Goal: Task Accomplishment & Management: Use online tool/utility

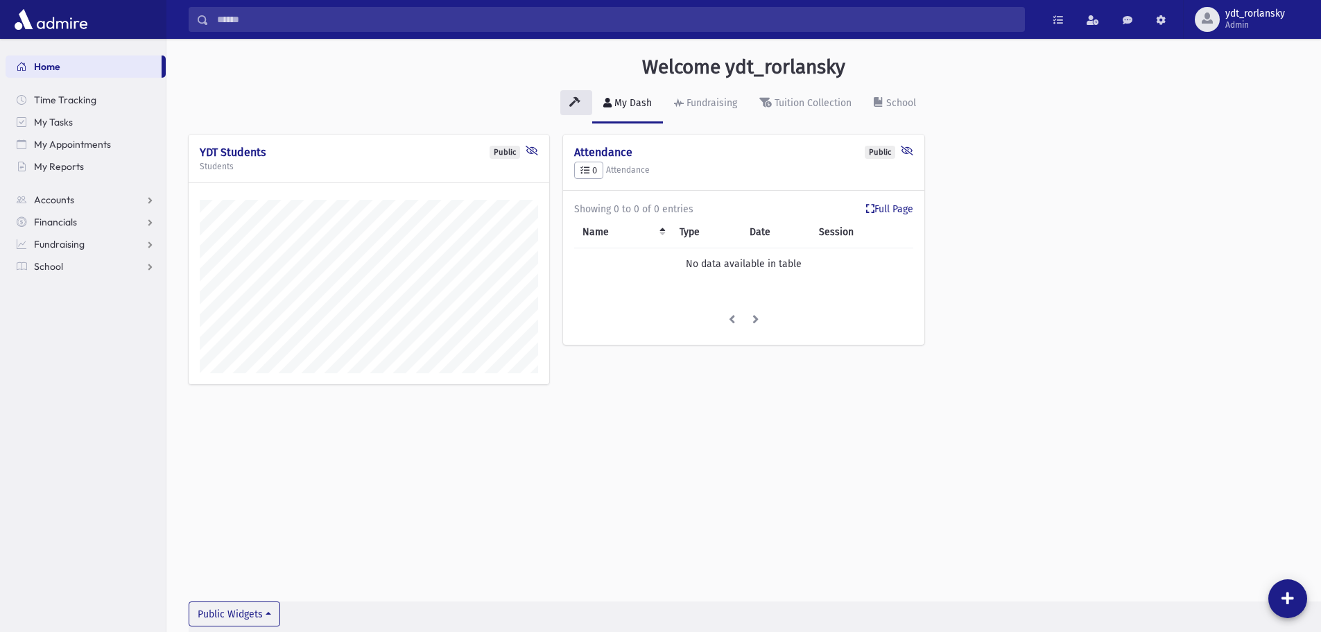
scroll to position [624, 1155]
click at [1241, 22] on span "Admin" at bounding box center [1256, 24] width 60 height 11
click at [1222, 180] on link "Create Logins" at bounding box center [1238, 179] width 111 height 26
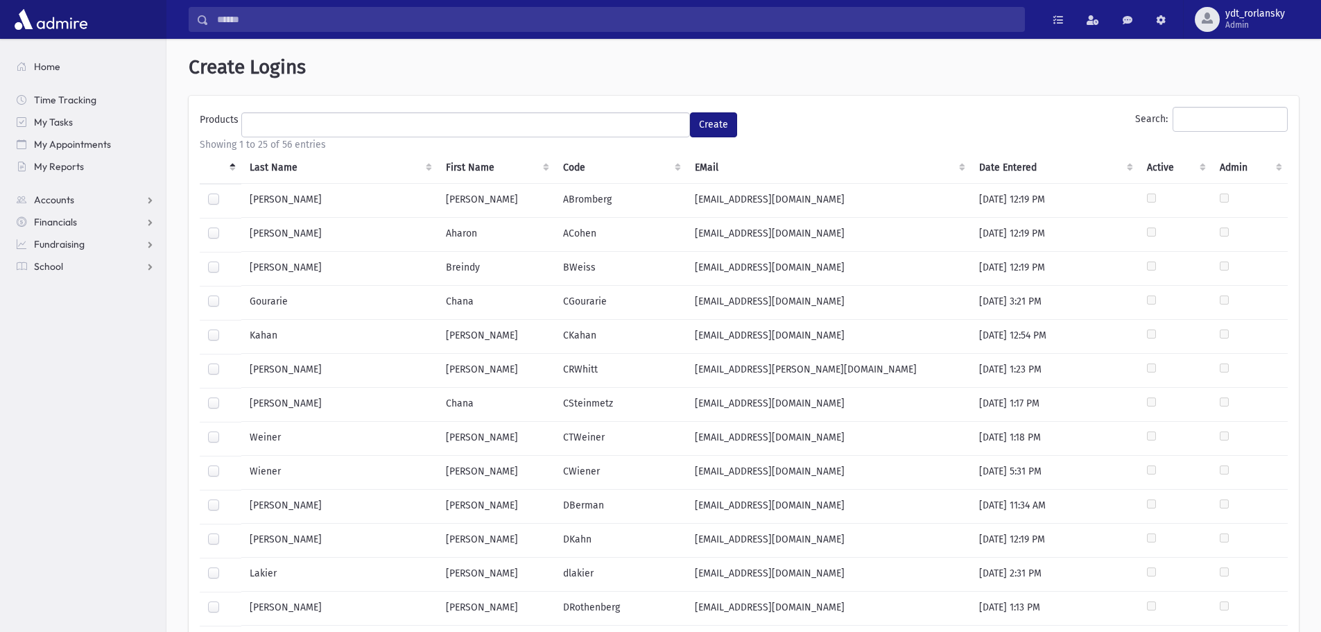
click at [279, 171] on th "Last Name" at bounding box center [339, 168] width 196 height 32
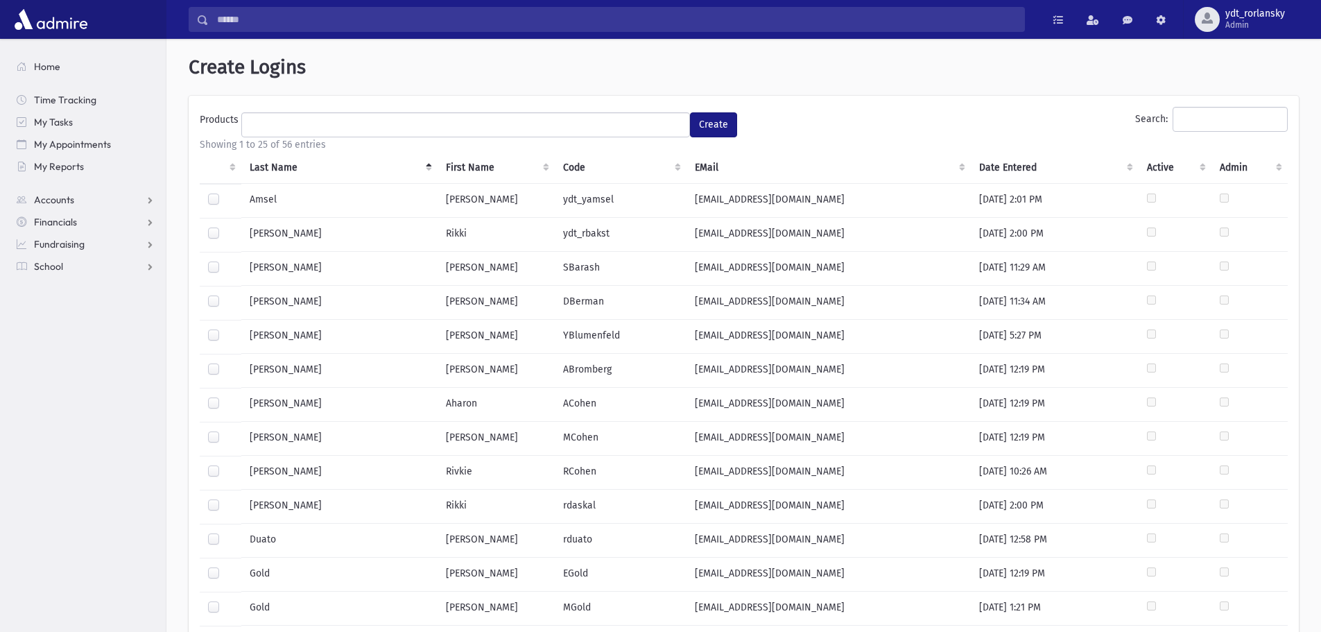
click at [225, 465] on label at bounding box center [225, 465] width 0 height 0
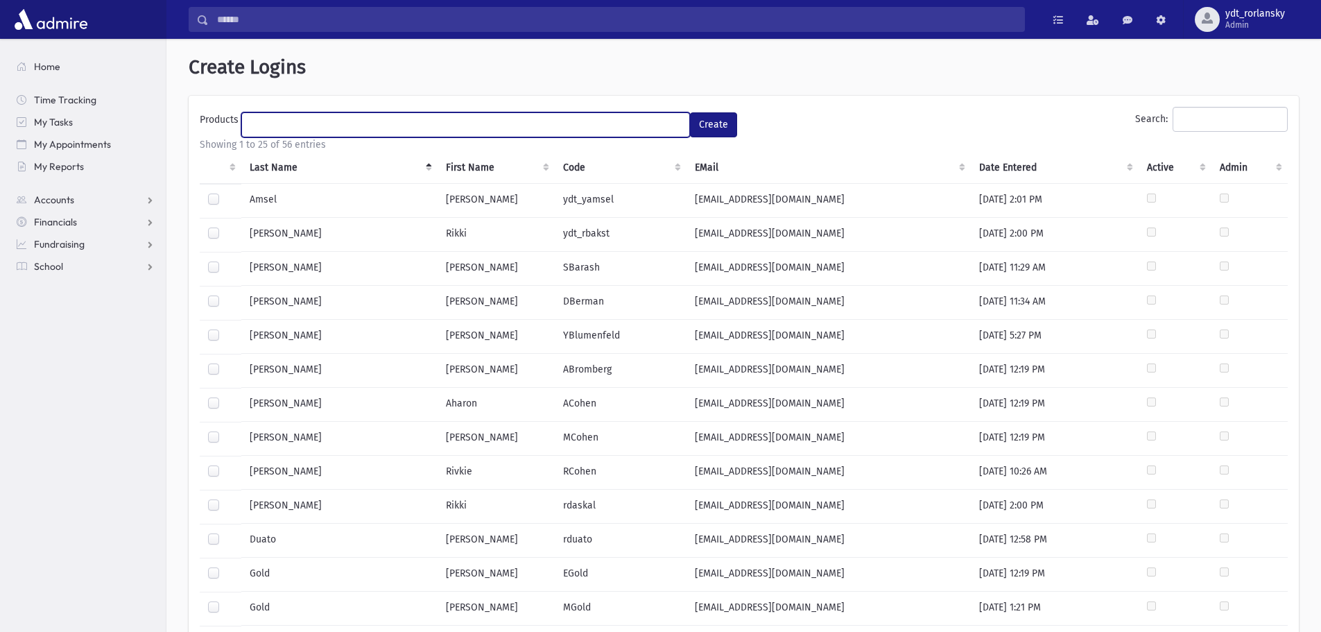
click at [632, 120] on ul at bounding box center [465, 123] width 447 height 21
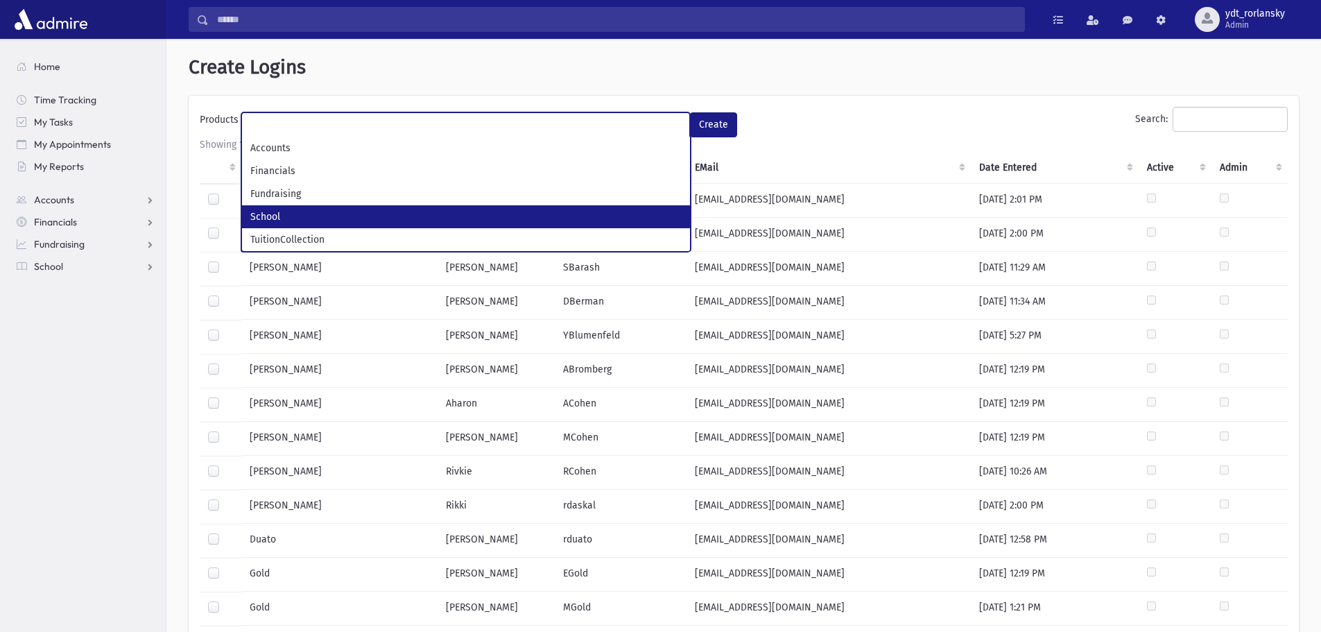
select select "*"
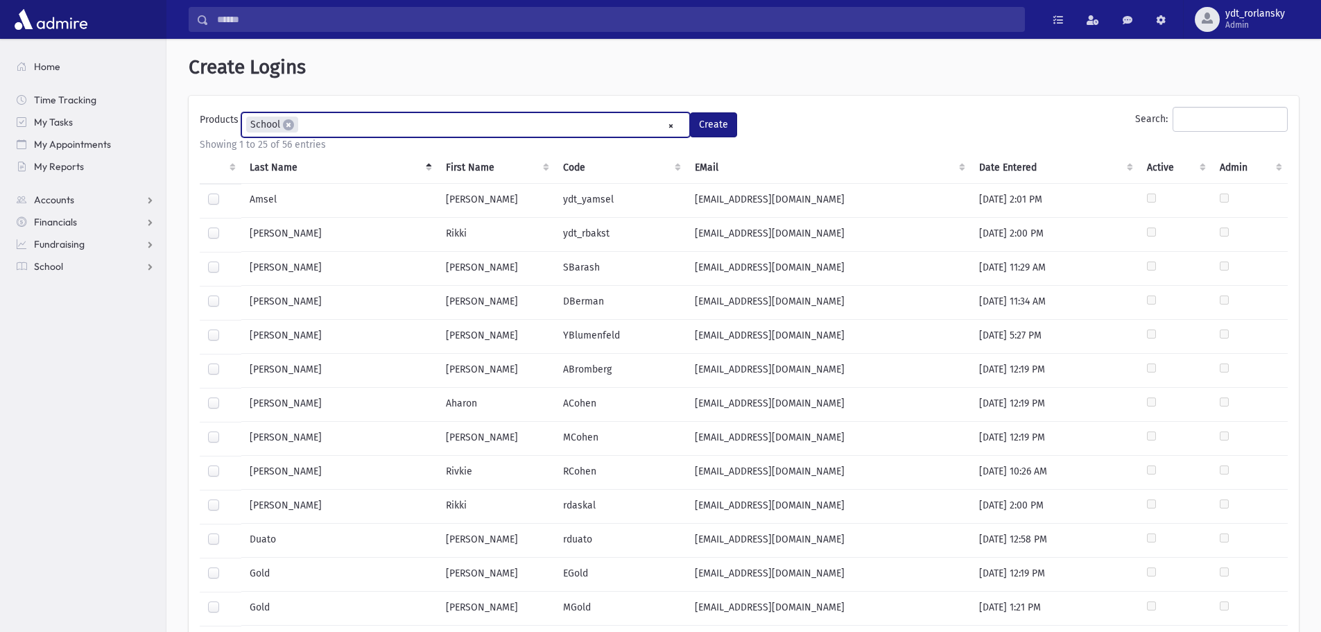
scroll to position [37, 0]
click at [723, 124] on button "Create" at bounding box center [713, 124] width 47 height 25
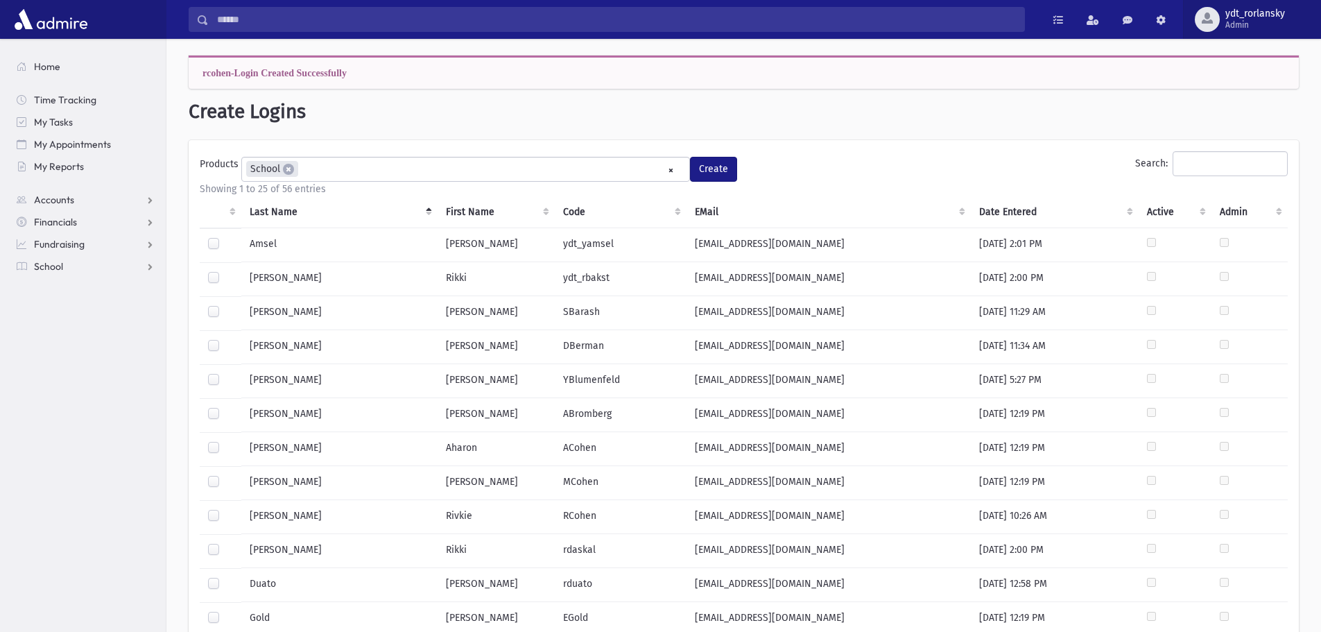
click at [1246, 27] on span "Admin" at bounding box center [1256, 24] width 60 height 11
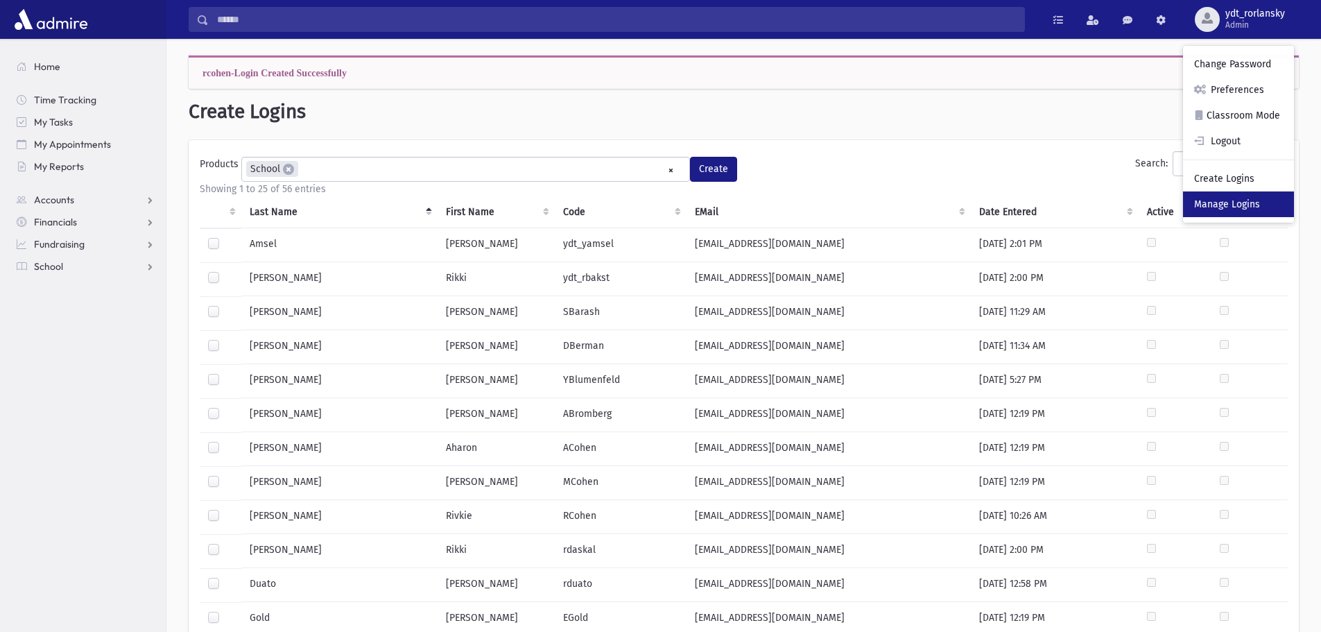
click at [1237, 207] on link "Manage Logins" at bounding box center [1238, 204] width 111 height 26
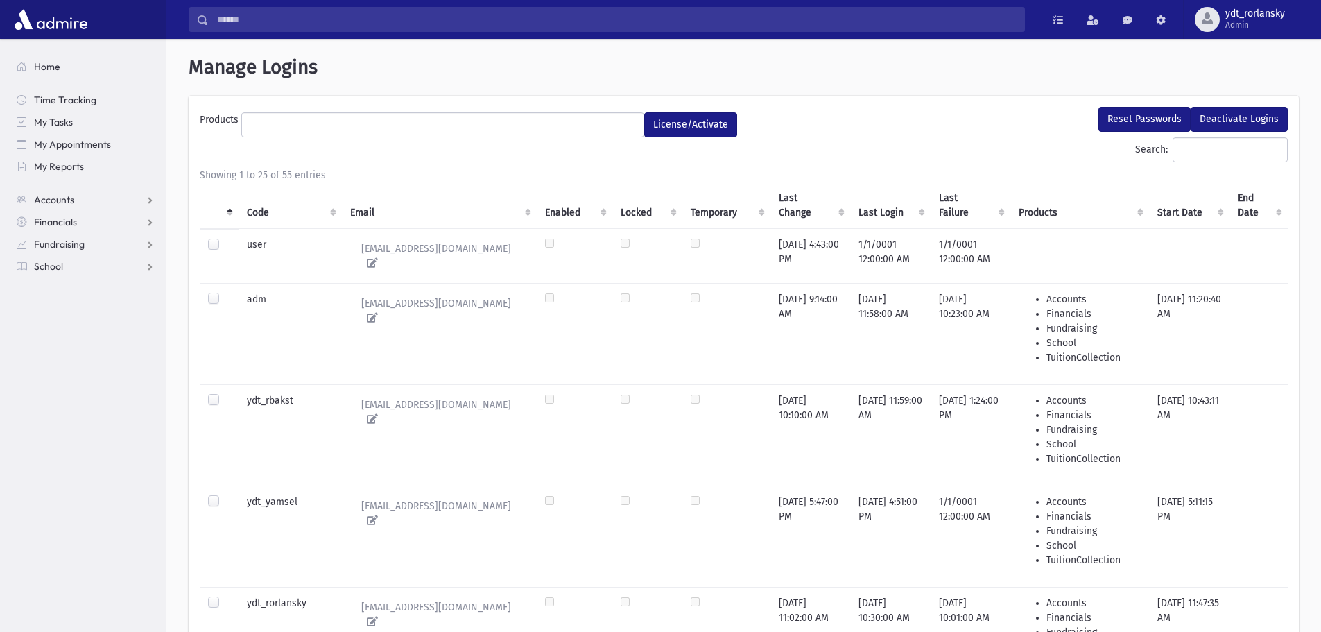
select select
click at [265, 208] on th "Code" at bounding box center [290, 205] width 103 height 46
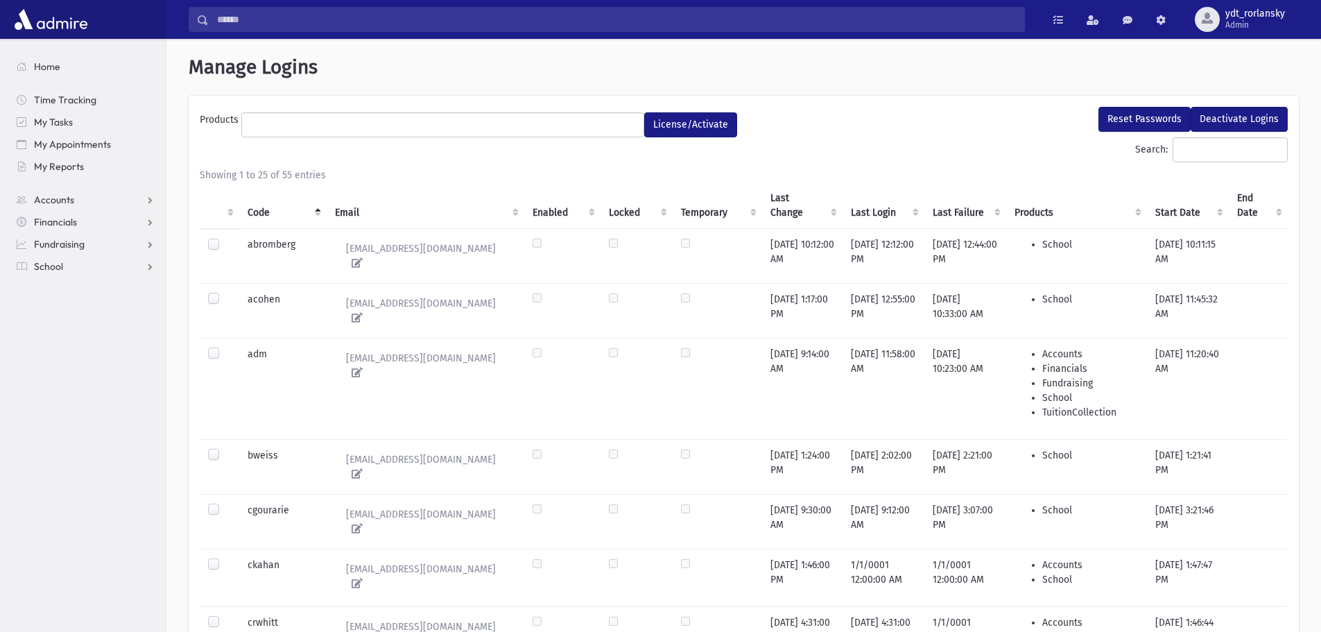
click at [256, 214] on th "Code" at bounding box center [282, 205] width 87 height 46
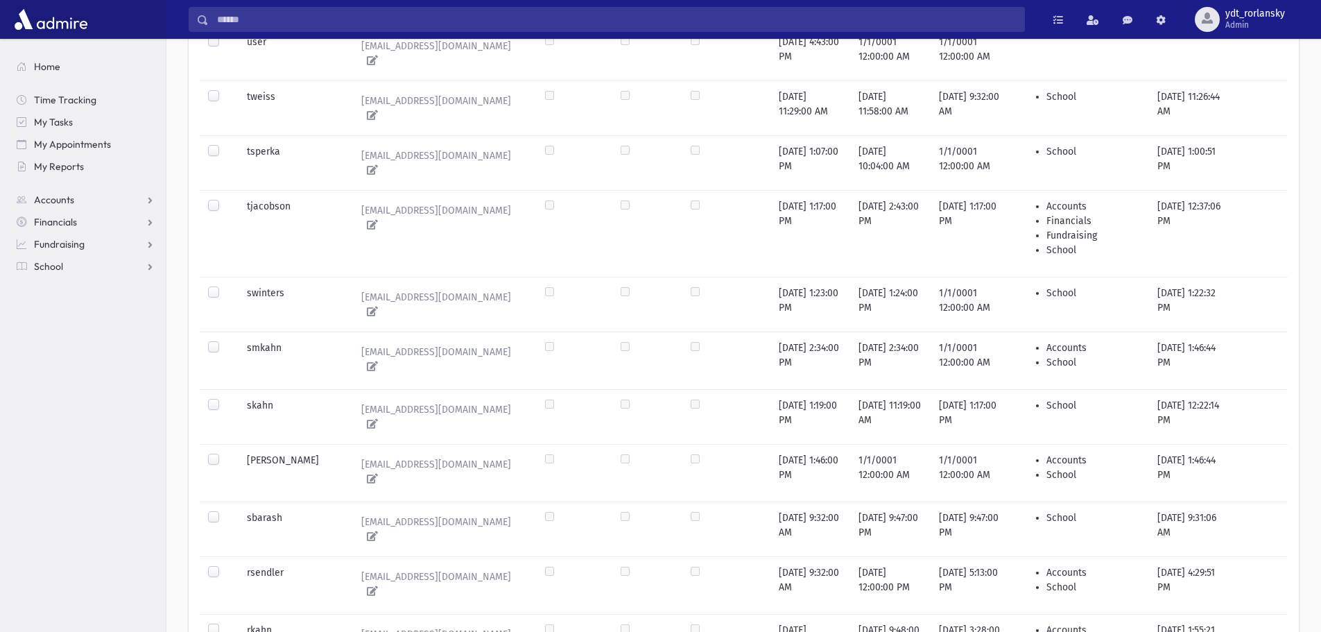
scroll to position [1313, 0]
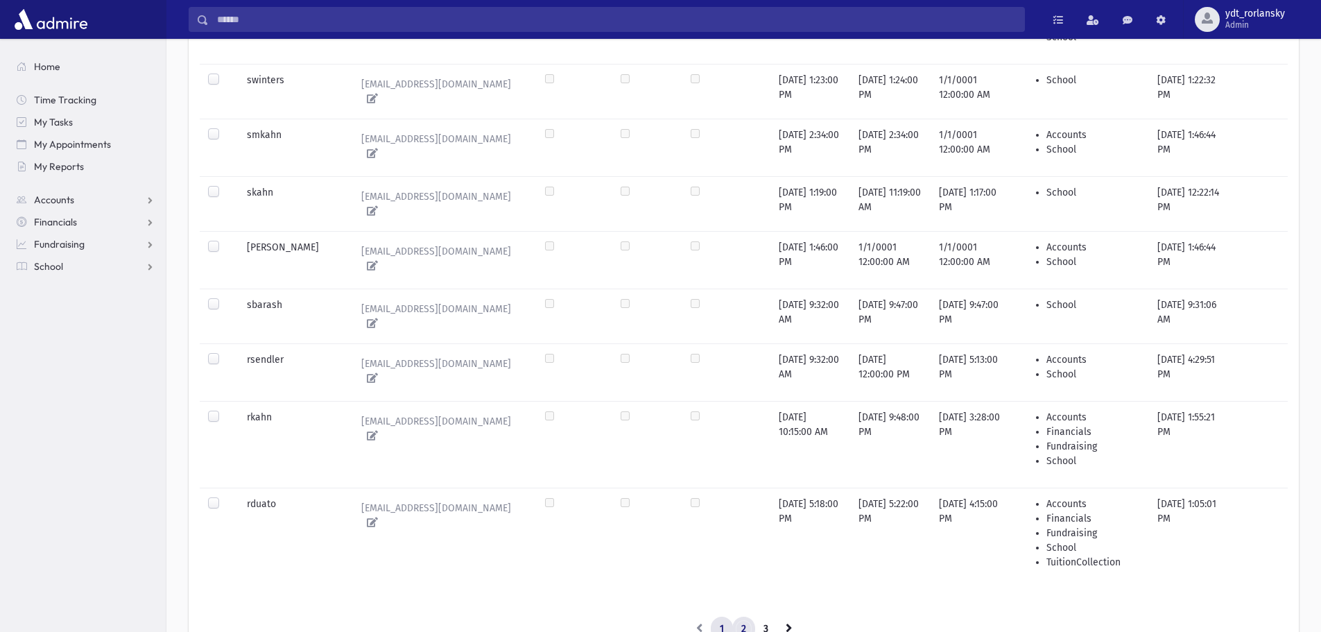
click at [744, 617] on link "2" at bounding box center [743, 629] width 23 height 25
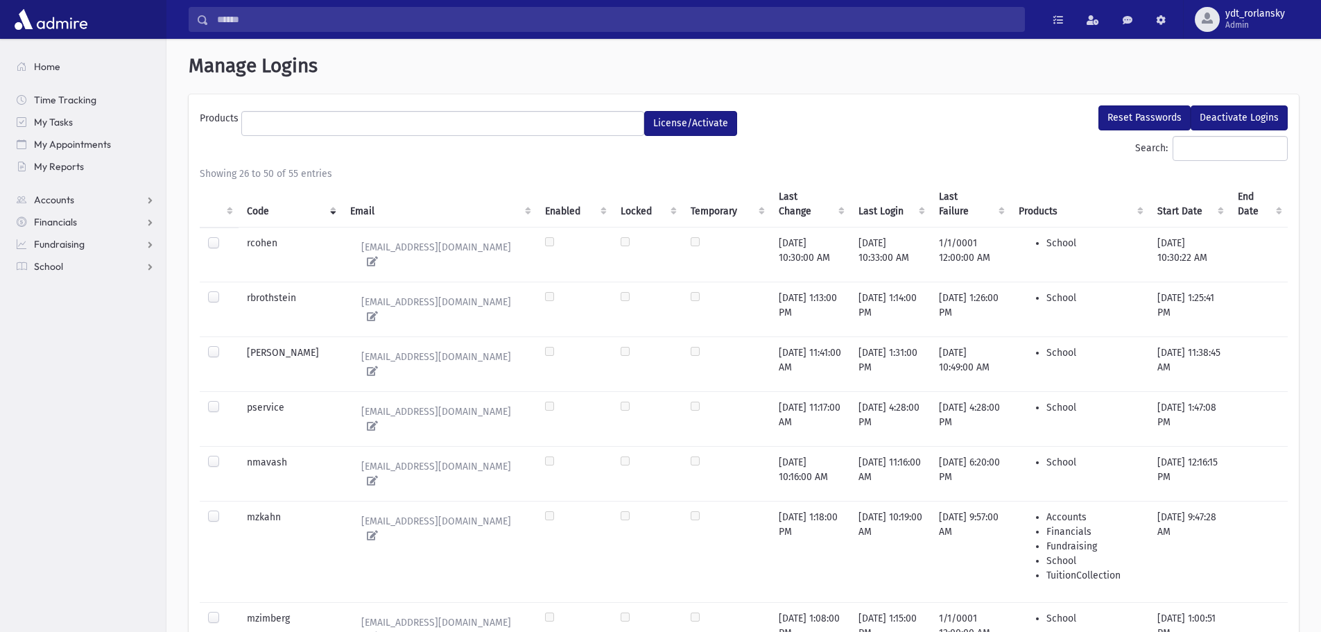
scroll to position [0, 0]
click at [225, 238] on label at bounding box center [225, 238] width 0 height 0
click at [1146, 119] on button "Reset Passwords" at bounding box center [1145, 119] width 92 height 25
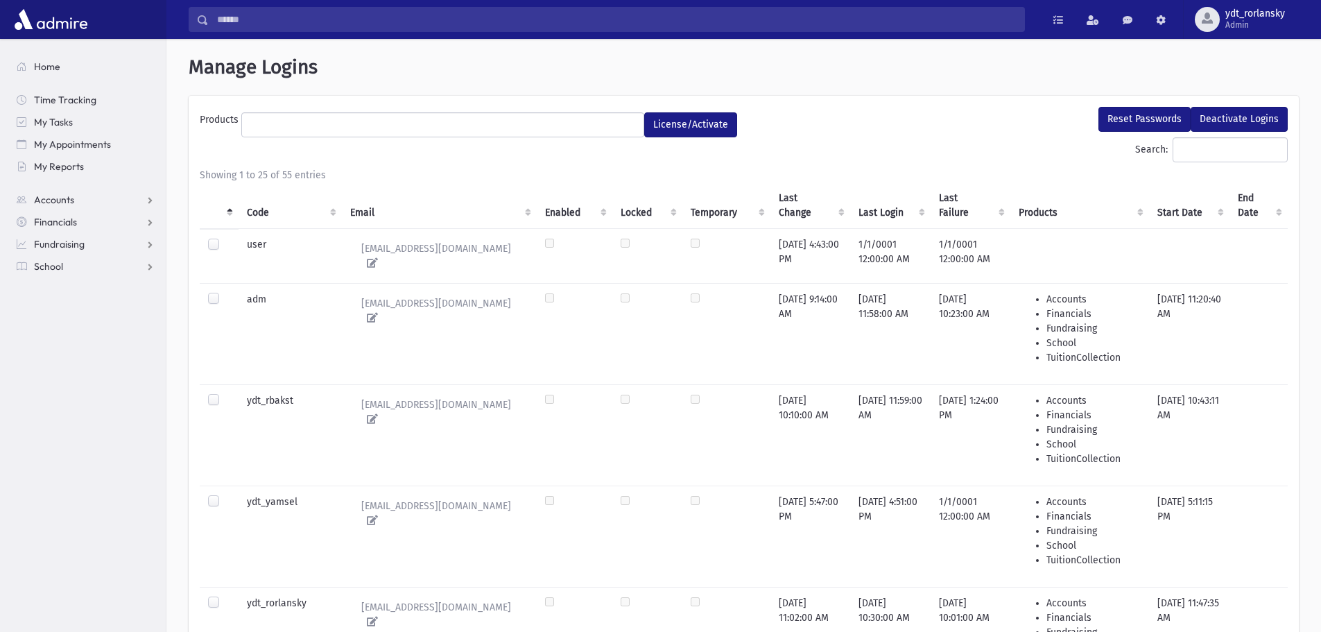
select select
click at [48, 266] on span "School" at bounding box center [48, 266] width 29 height 12
click at [51, 290] on span "Students" at bounding box center [61, 288] width 38 height 12
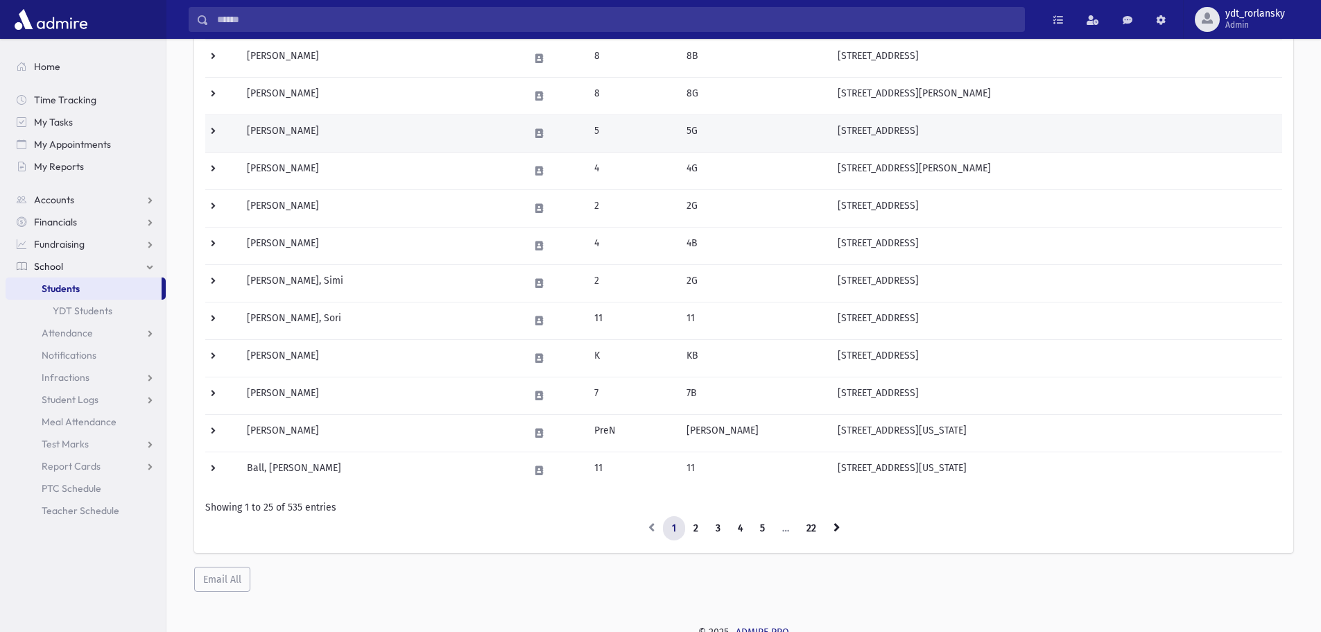
scroll to position [694, 0]
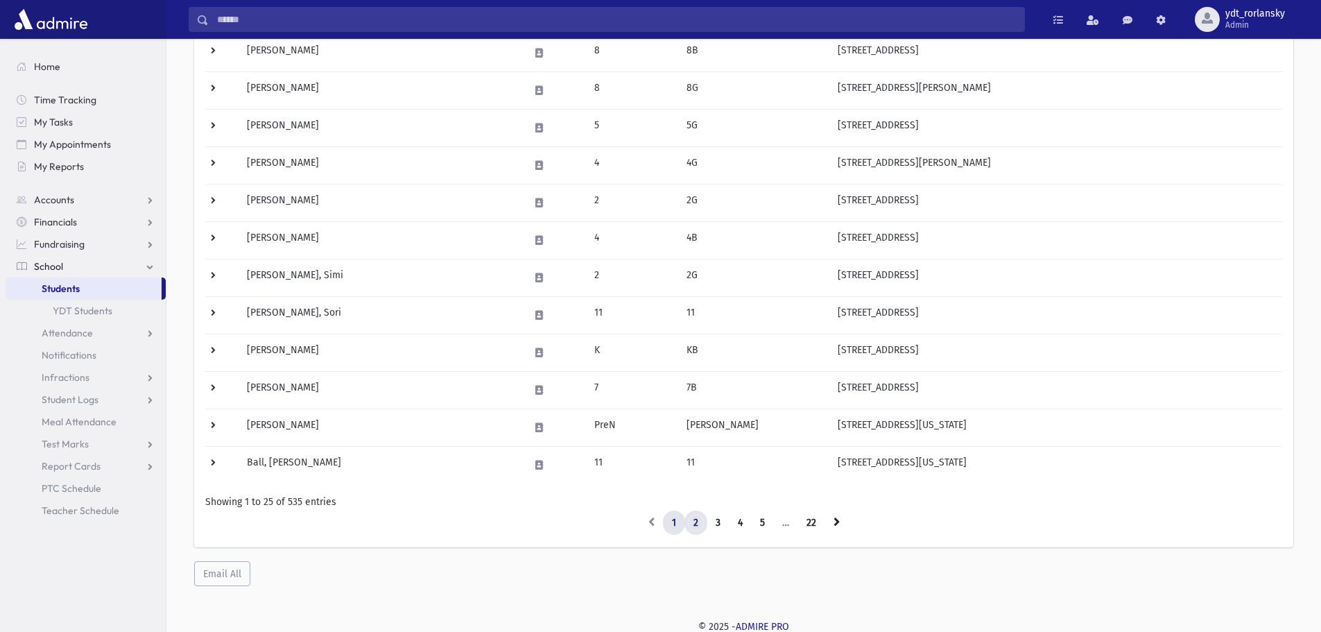
click at [701, 524] on link "2" at bounding box center [696, 522] width 23 height 25
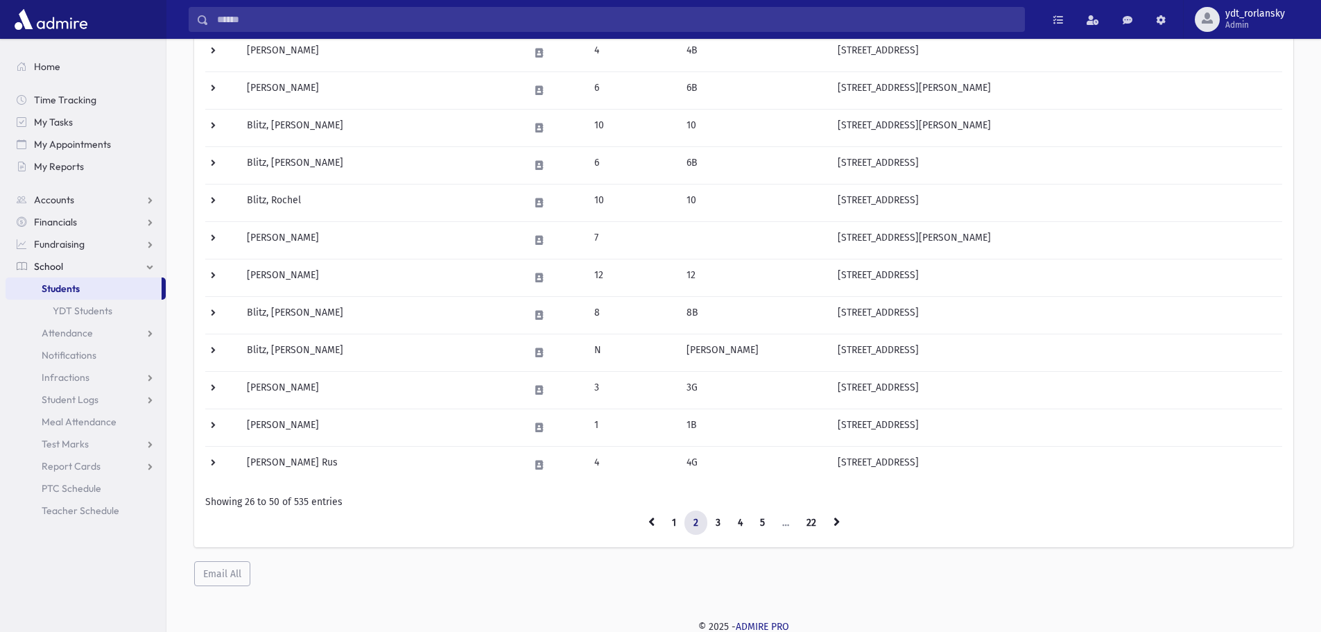
click at [701, 524] on link "2" at bounding box center [696, 522] width 23 height 25
click at [709, 524] on link "3" at bounding box center [718, 522] width 23 height 25
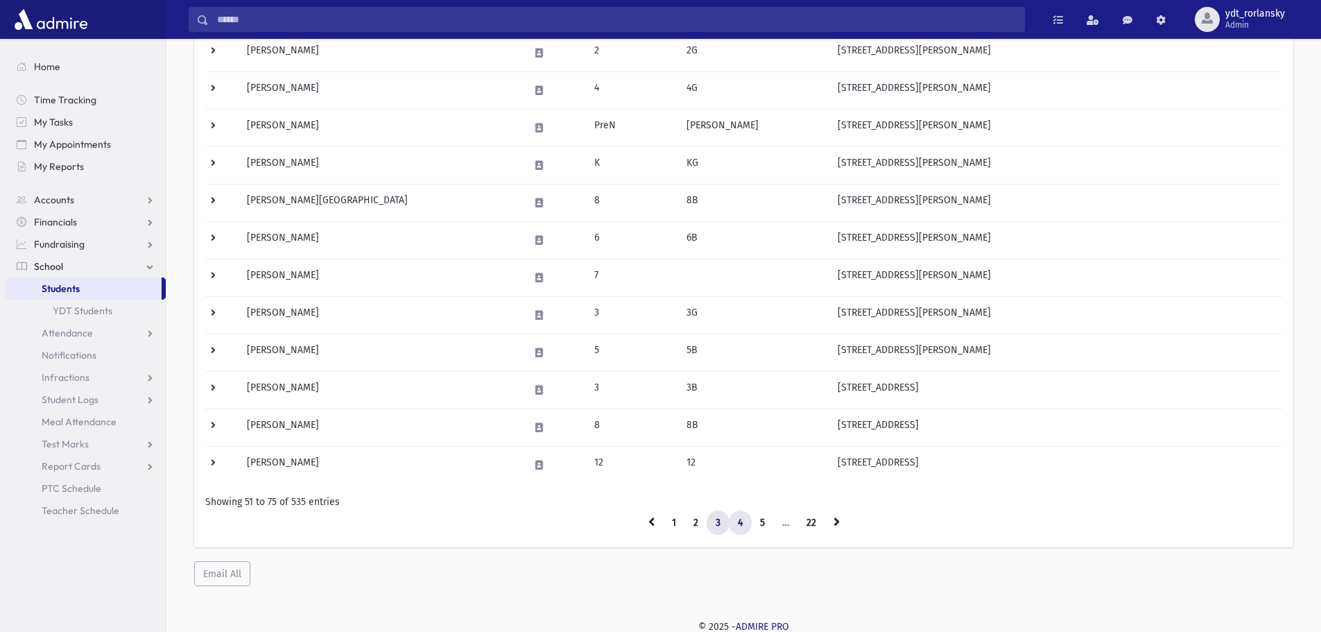
click at [737, 524] on link "4" at bounding box center [740, 522] width 23 height 25
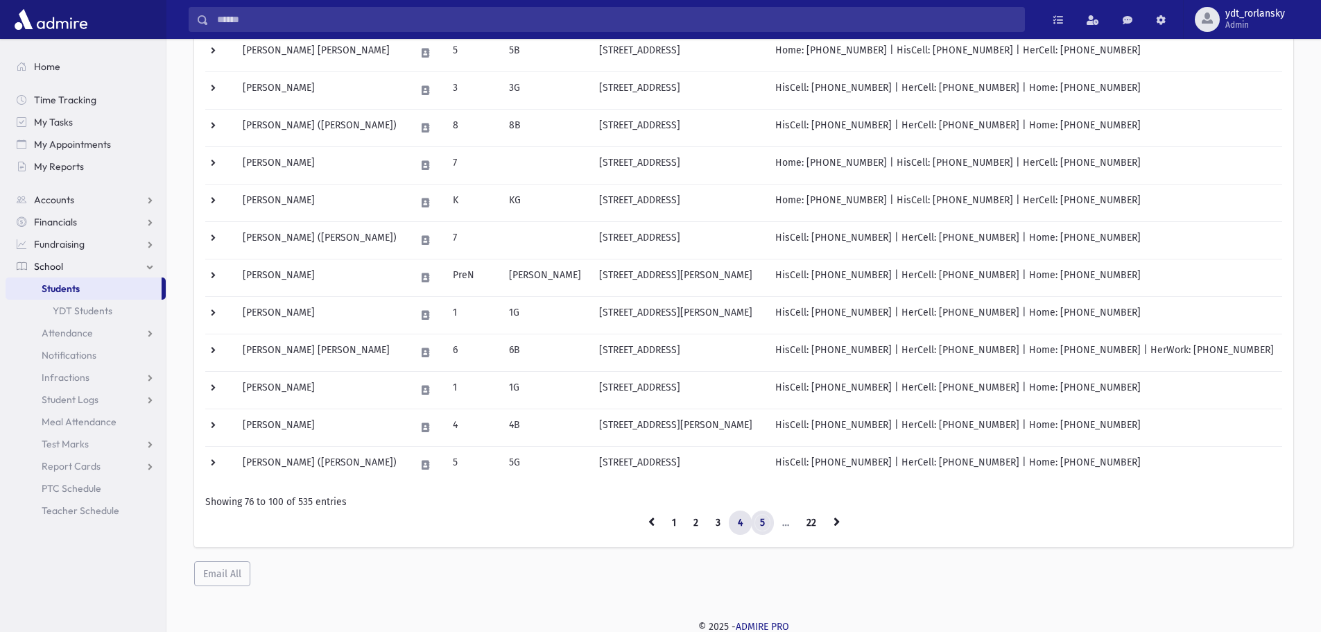
click at [761, 525] on link "5" at bounding box center [762, 522] width 23 height 25
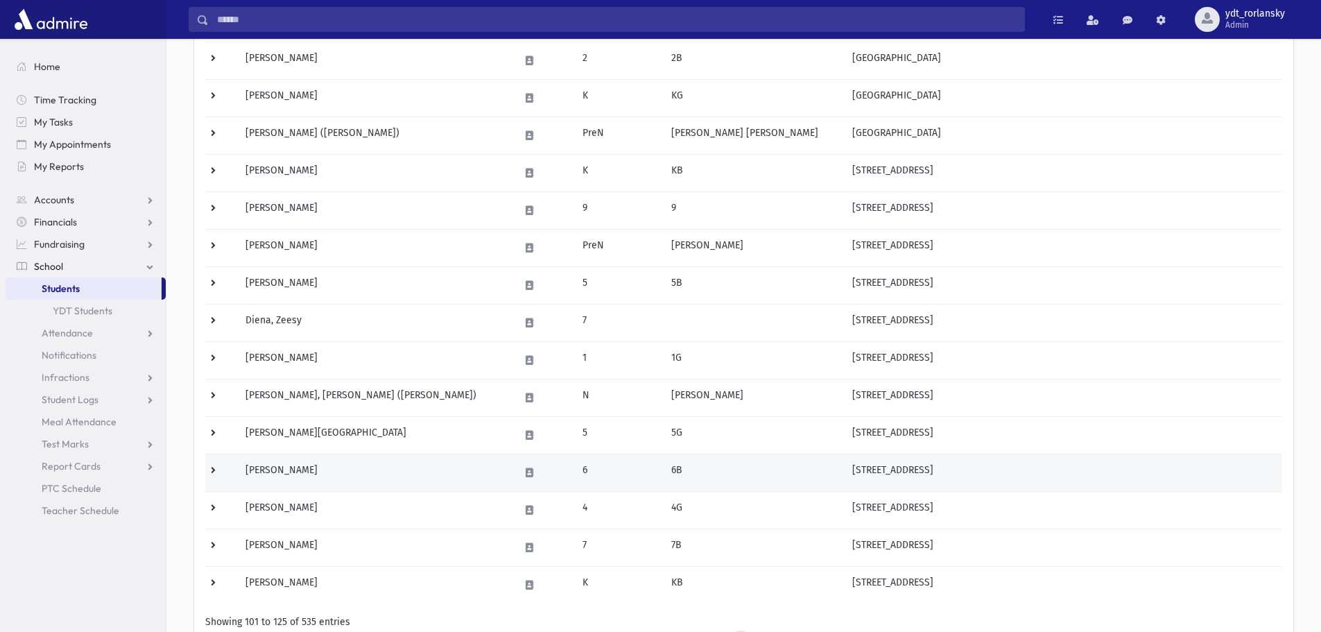
scroll to position [555, 0]
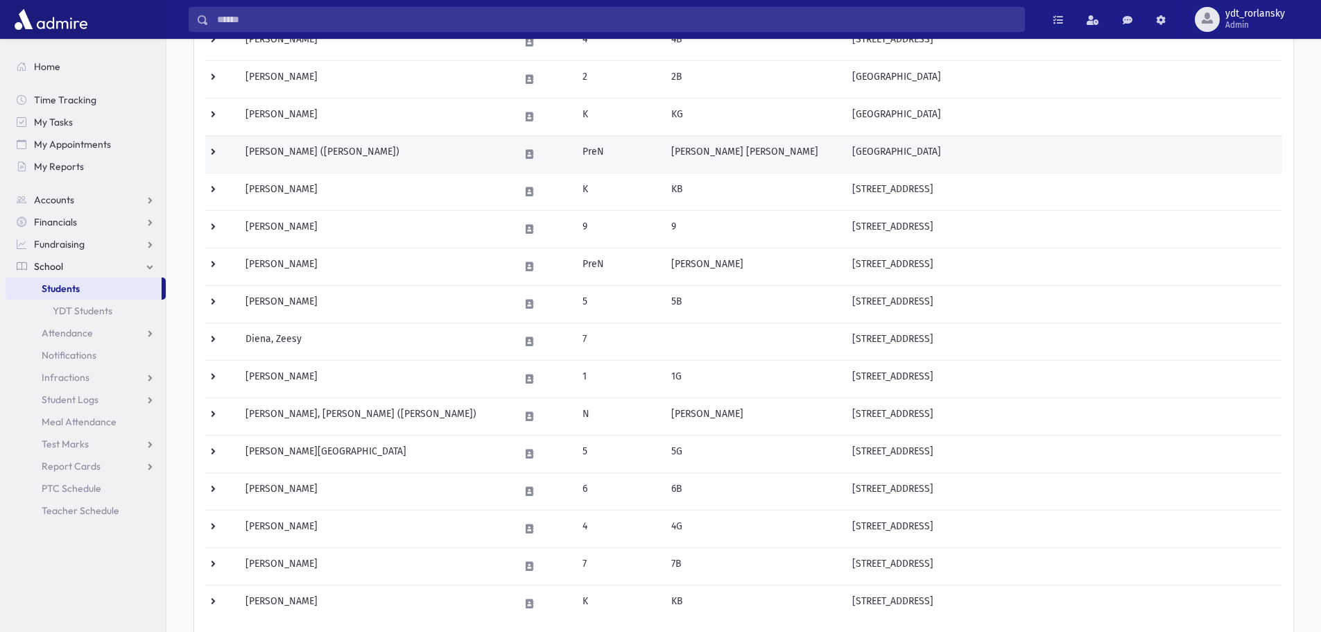
click at [663, 153] on td "PreN" at bounding box center [618, 153] width 89 height 37
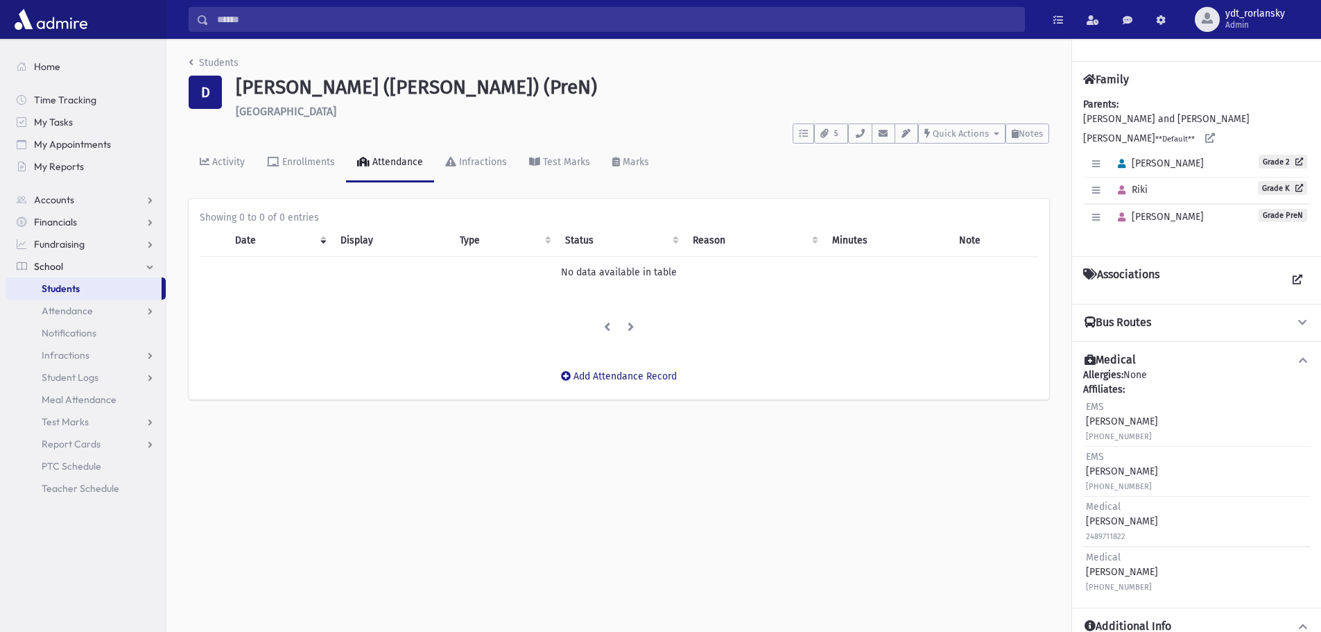
click at [381, 153] on link "Attendance" at bounding box center [390, 163] width 88 height 39
click at [865, 517] on div "Students D [PERSON_NAME] ([PERSON_NAME]) (PreN) [GEOGRAPHIC_DATA] **** To Do's …" at bounding box center [743, 335] width 1155 height 593
click at [108, 315] on link "Attendance" at bounding box center [86, 311] width 160 height 22
click at [334, 551] on div "Students D Dickstein, Shoshana Raizel (Shana) (PreN) 24500 Radclift Oak Park **…" at bounding box center [743, 335] width 1155 height 593
click at [60, 104] on span "Time Tracking" at bounding box center [65, 100] width 62 height 12
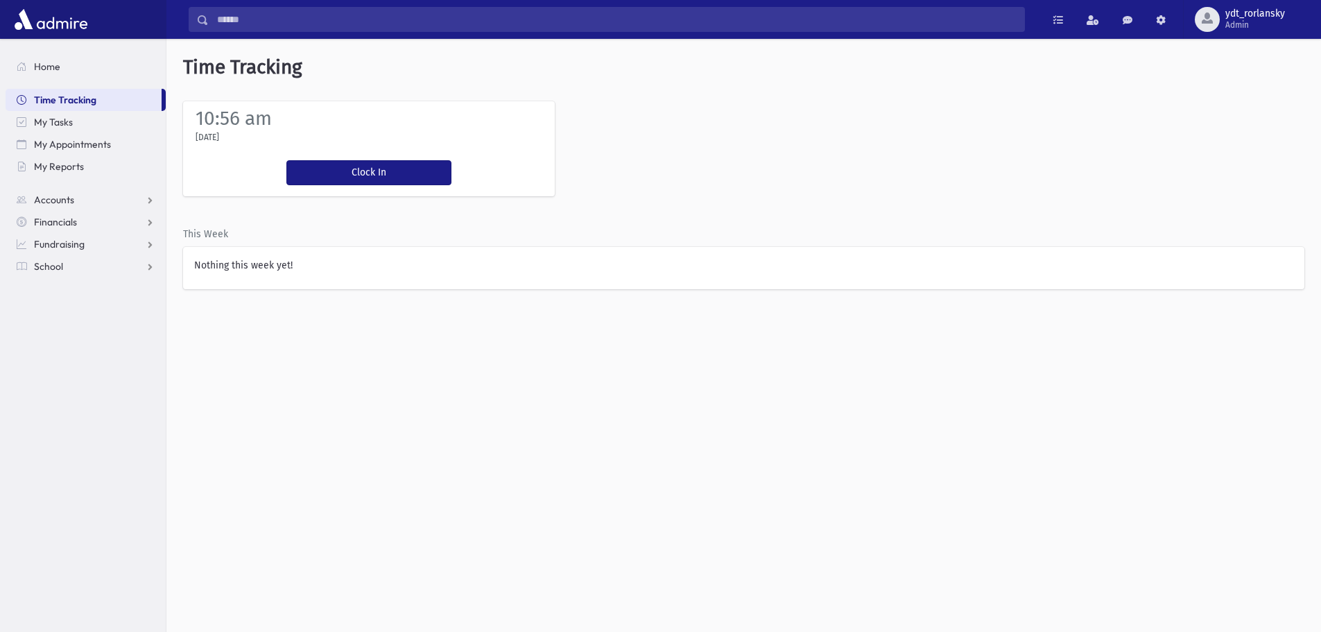
click at [220, 119] on label "10:56 am" at bounding box center [234, 118] width 76 height 23
click at [217, 118] on label "10:56 am" at bounding box center [234, 118] width 76 height 23
click at [212, 111] on label "10:56 am" at bounding box center [234, 118] width 76 height 23
click at [207, 139] on label "Tuesday, 9/2/2025" at bounding box center [208, 137] width 24 height 12
click at [497, 161] on div "10:56 am Tuesday, 9/2/2025 Clock In You're clocked in" at bounding box center [369, 148] width 372 height 95
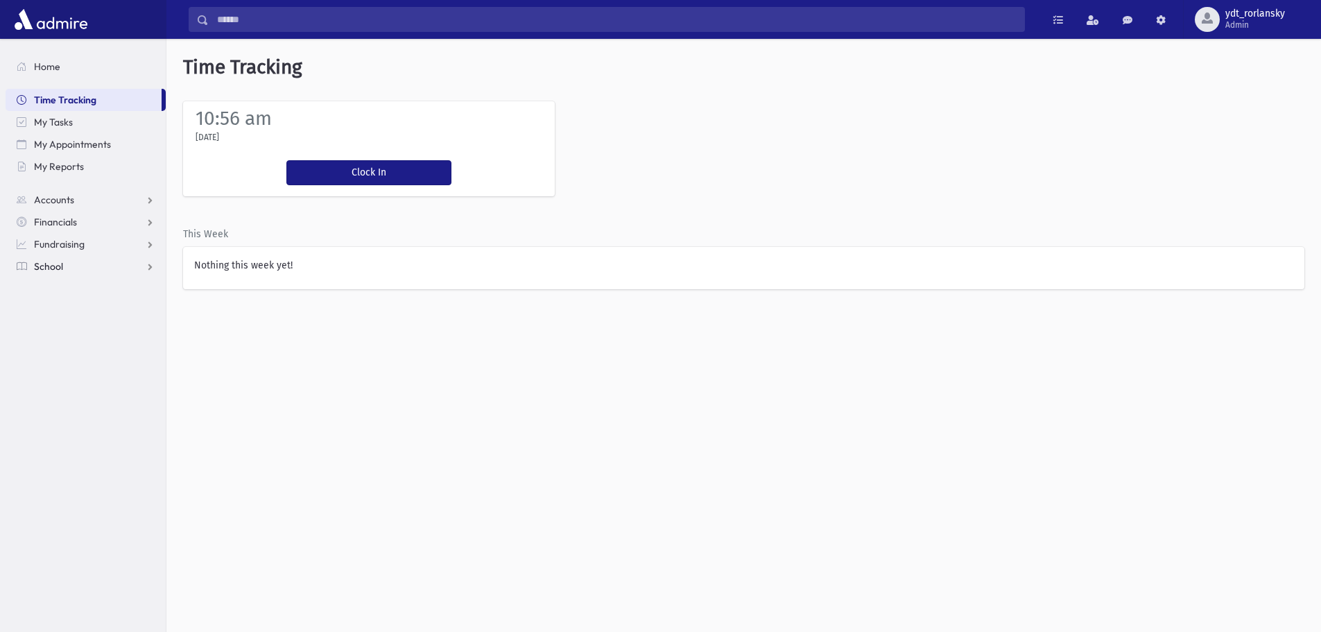
click at [46, 265] on span "School" at bounding box center [48, 266] width 29 height 12
click at [97, 489] on span "Teacher Schedule" at bounding box center [81, 488] width 78 height 12
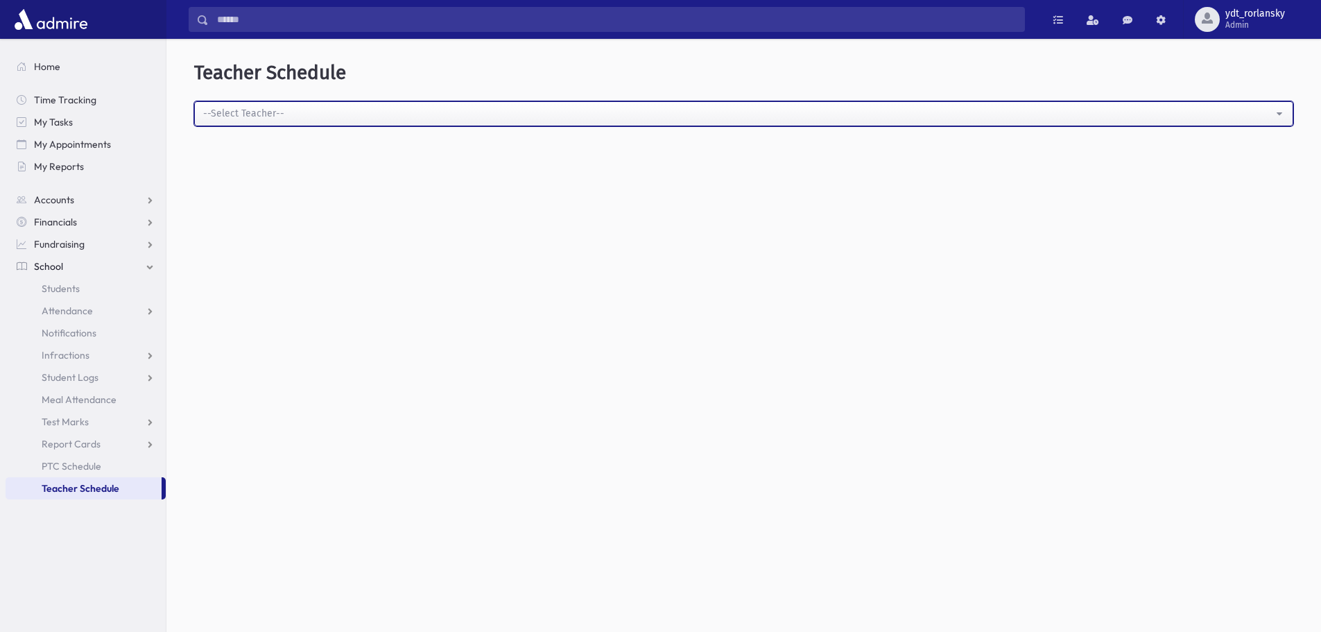
click at [268, 110] on div "--Select Teacher--" at bounding box center [738, 113] width 1070 height 15
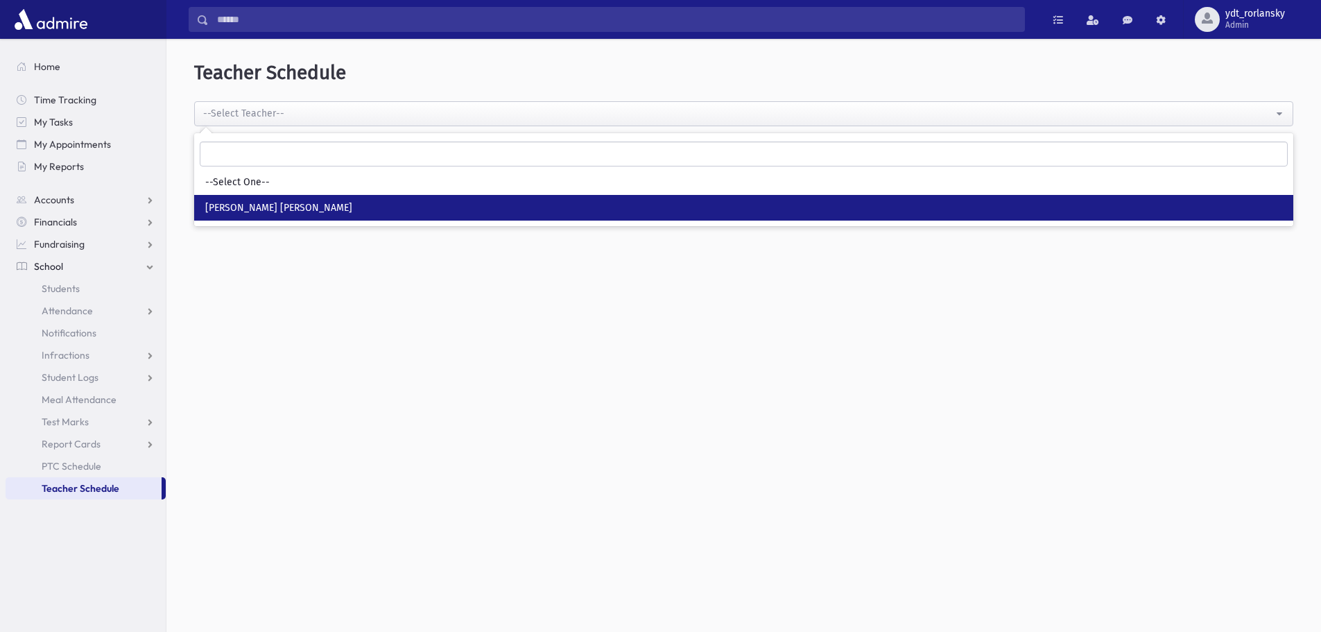
click at [285, 207] on span "Morah Rivki Cohen" at bounding box center [278, 208] width 147 height 14
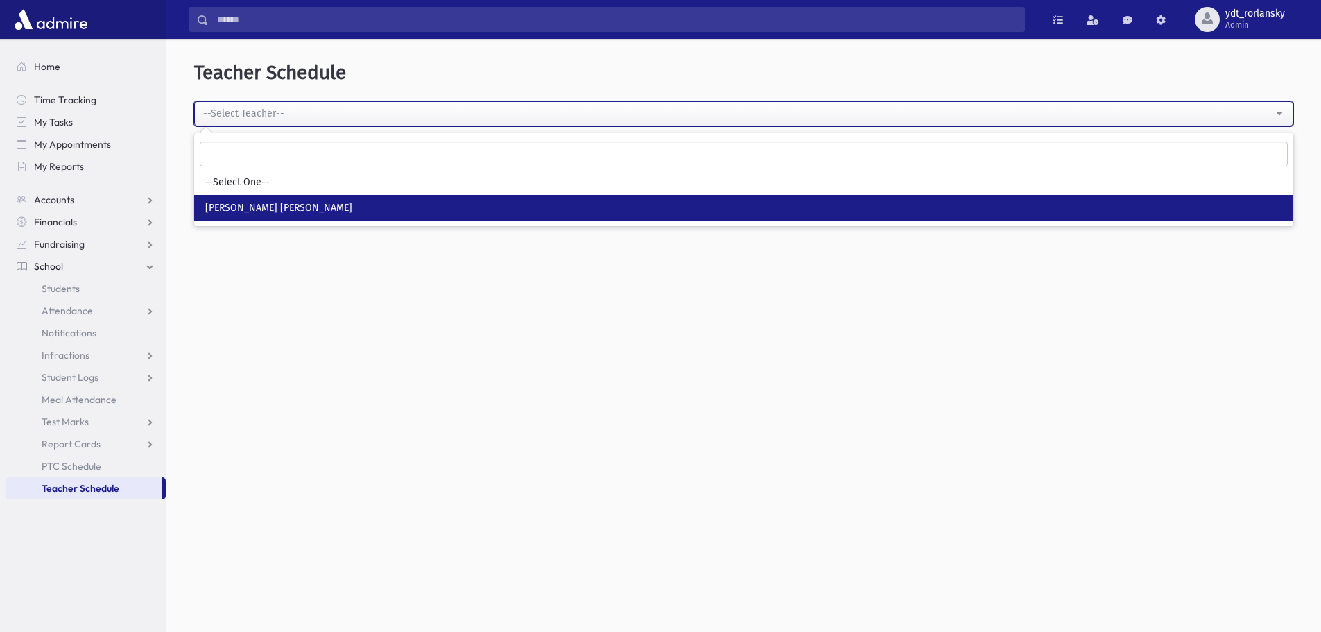
select select "***"
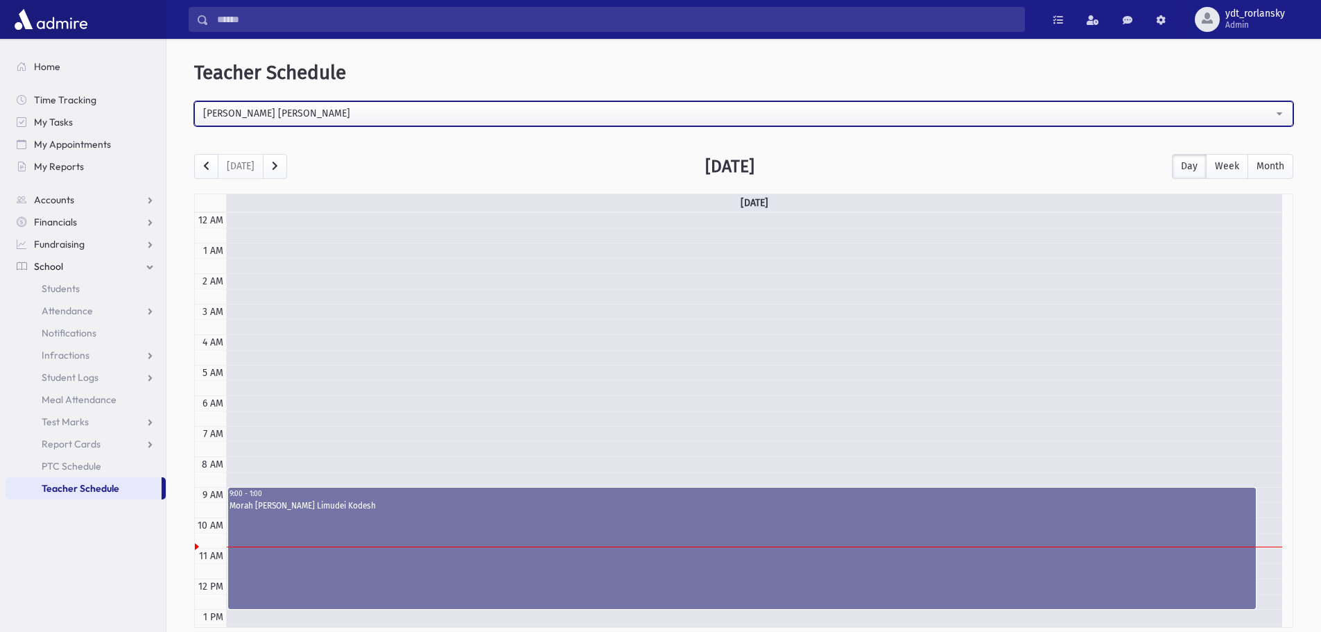
scroll to position [184, 0]
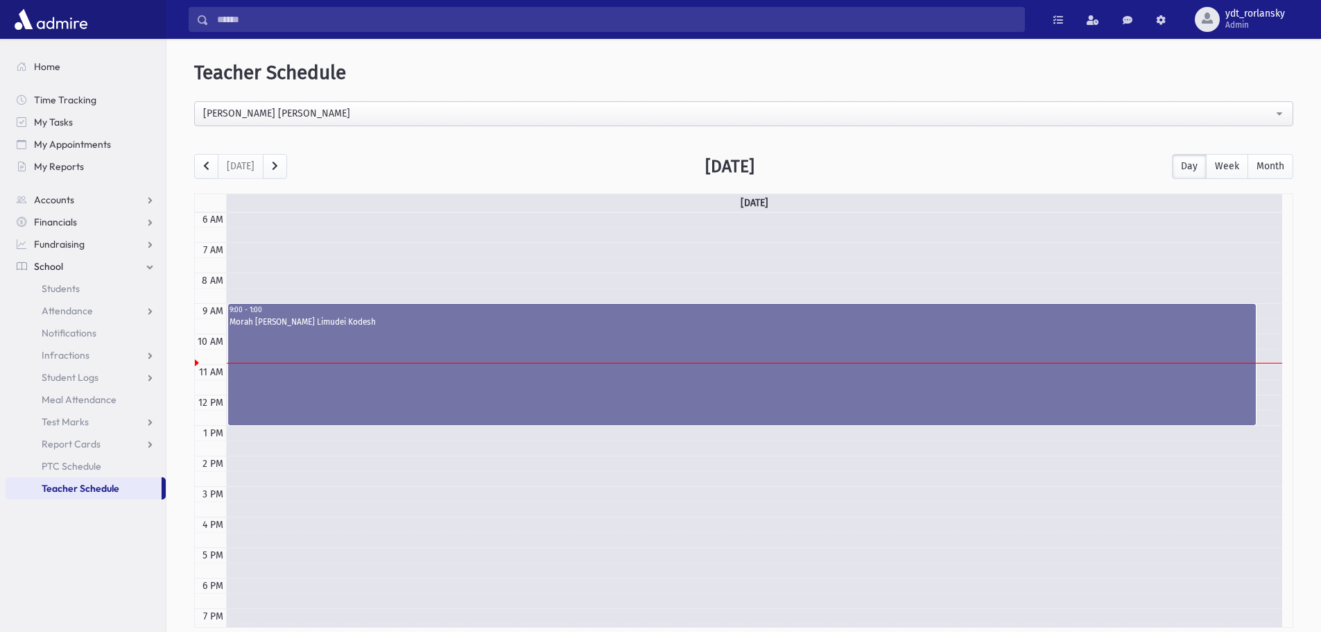
drag, startPoint x: 442, startPoint y: 363, endPoint x: 196, endPoint y: 350, distance: 246.6
click at [196, 350] on div "12 AM 1 AM 2 AM 3 AM 4 AM 5 AM 6 AM 7 AM 8 AM 9 AM 10 AM 11 AM 12 PM 1 PM 2 PM …" at bounding box center [739, 395] width 1088 height 732
drag, startPoint x: 196, startPoint y: 363, endPoint x: 196, endPoint y: 354, distance: 9.0
click at [196, 354] on div "12 AM 1 AM 2 AM 3 AM 4 AM 5 AM 6 AM 7 AM 8 AM 9 AM 10 AM 11 AM 12 PM 1 PM 2 PM …" at bounding box center [739, 395] width 1088 height 732
click at [196, 361] on div at bounding box center [197, 362] width 4 height 7
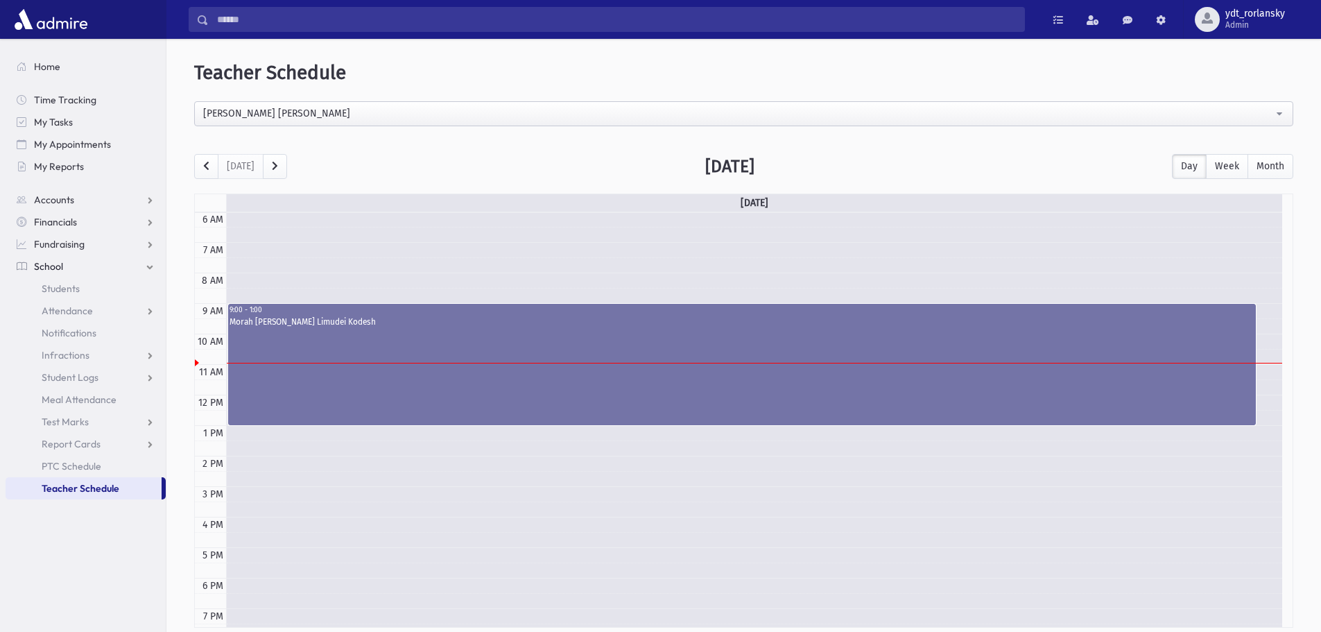
click at [196, 363] on div at bounding box center [197, 362] width 4 height 7
click at [105, 397] on span "Meal Attendance" at bounding box center [79, 399] width 75 height 12
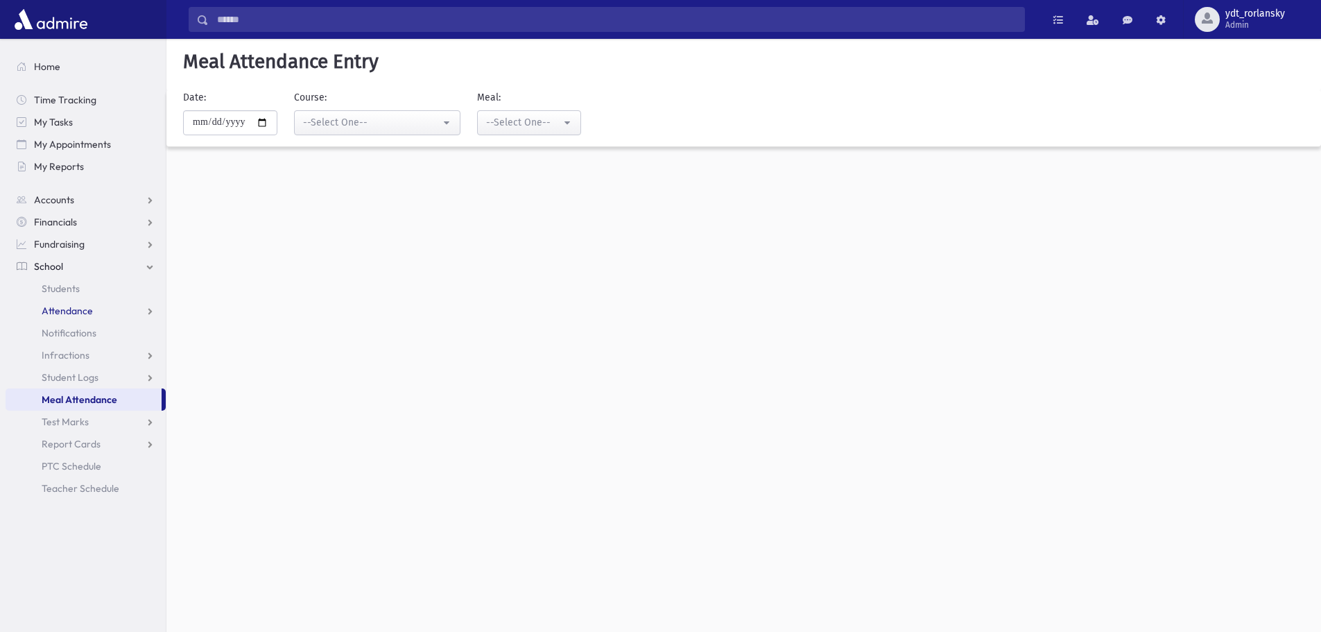
click at [61, 312] on span "Attendance" at bounding box center [67, 310] width 51 height 12
click at [1171, 257] on div "**********" at bounding box center [743, 335] width 1155 height 593
click at [1185, 259] on div "**********" at bounding box center [743, 335] width 1155 height 593
click at [76, 338] on link "Entry" at bounding box center [86, 333] width 160 height 22
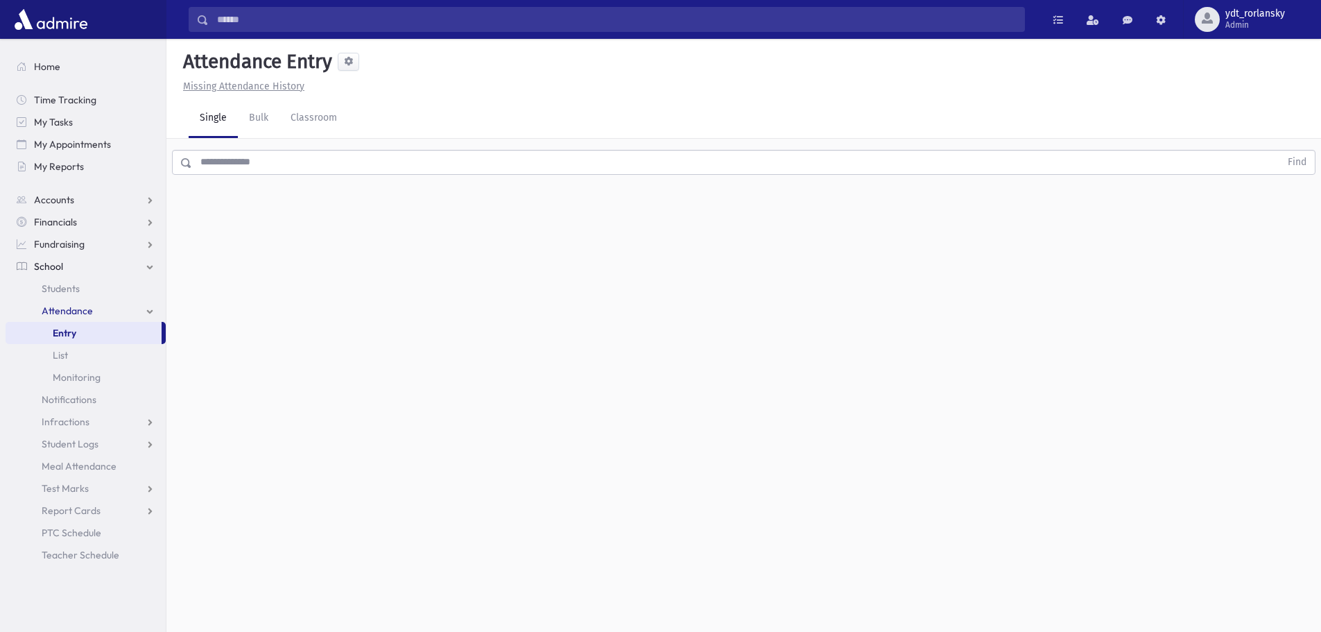
click at [98, 332] on link "Entry" at bounding box center [84, 333] width 156 height 22
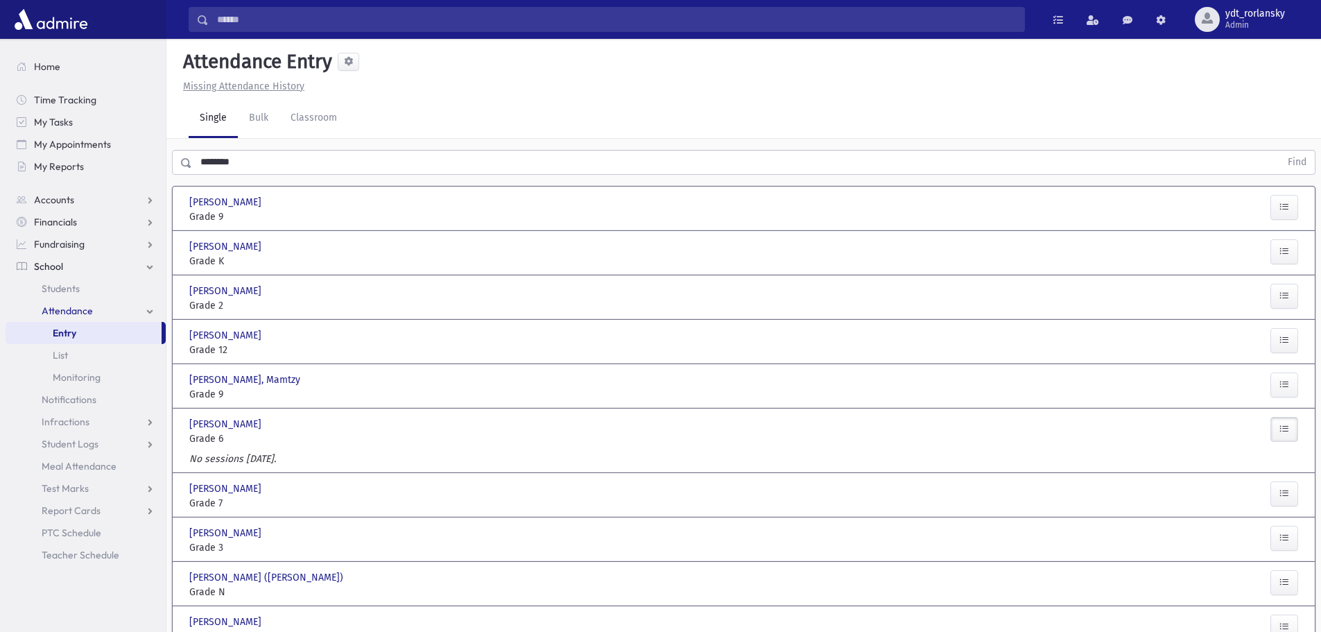
click at [967, 461] on div "No sessions [DATE]." at bounding box center [744, 462] width 1120 height 20
drag, startPoint x: 924, startPoint y: 445, endPoint x: 893, endPoint y: 431, distance: 33.5
click at [893, 431] on div "Present P Absent A Late L Cut C Full Day Absence FDA Infraction I OT S" at bounding box center [884, 431] width 655 height 29
click at [74, 599] on section "Home Time Tracking My Tasks My Appointments My Reports Accounts Accounts Accoun…" at bounding box center [83, 335] width 166 height 593
